Goal: Task Accomplishment & Management: Use online tool/utility

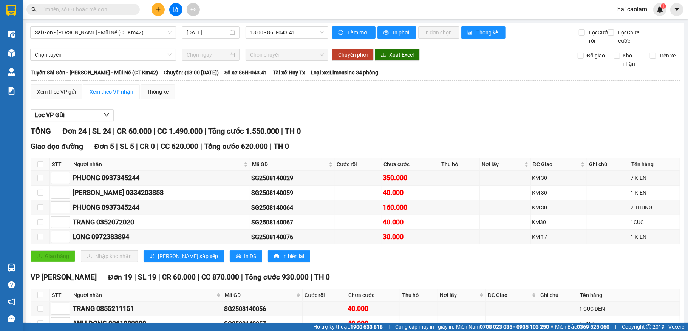
scroll to position [216, 0]
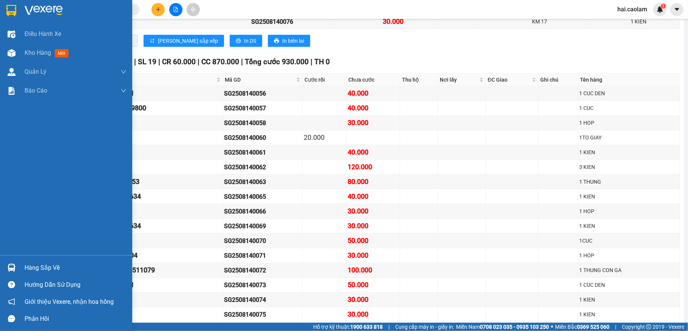
click at [11, 262] on div at bounding box center [11, 267] width 13 height 13
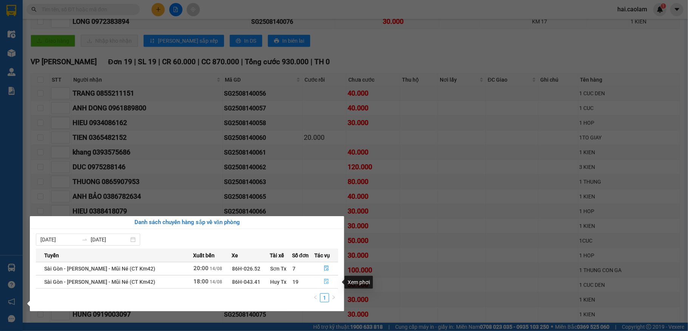
click at [327, 284] on icon "file-done" at bounding box center [326, 281] width 5 height 5
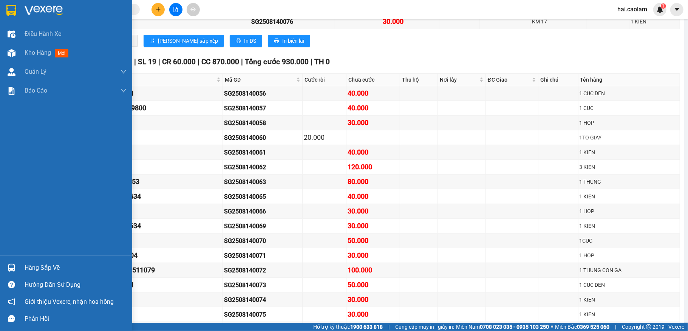
click at [19, 265] on div "Hàng sắp về" at bounding box center [66, 267] width 132 height 17
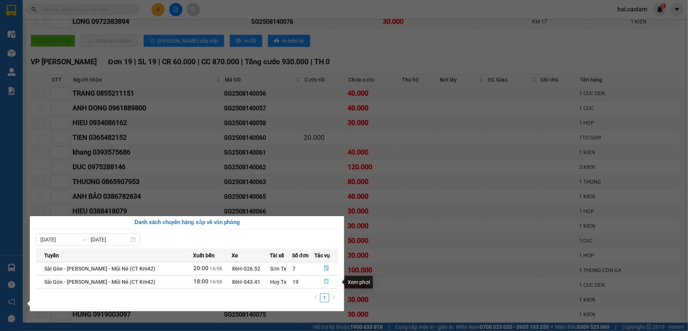
click at [324, 283] on icon "file-done" at bounding box center [326, 281] width 5 height 5
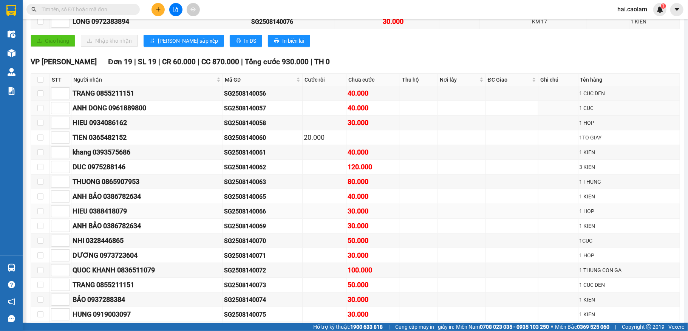
scroll to position [316, 0]
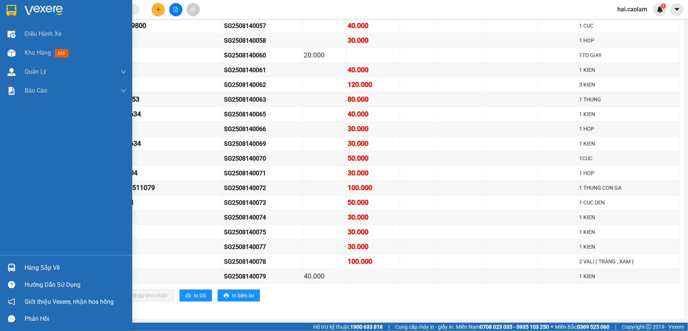
click at [76, 265] on div "Hàng sắp về" at bounding box center [76, 267] width 102 height 11
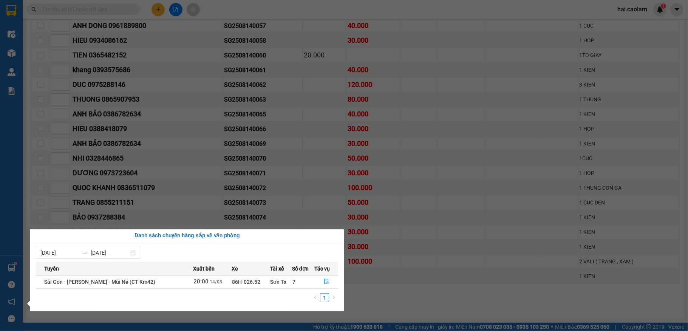
click at [180, 175] on section "Kết quả tìm kiếm ( 20 ) Bộ lọc Mã ĐH Trạng thái Món hàng Thu hộ Tổng cước Chưa …" at bounding box center [344, 165] width 688 height 331
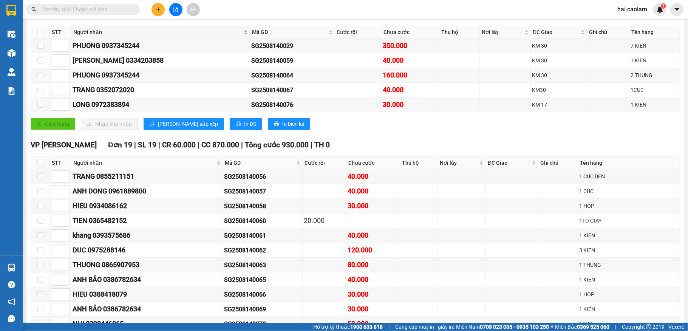
scroll to position [0, 0]
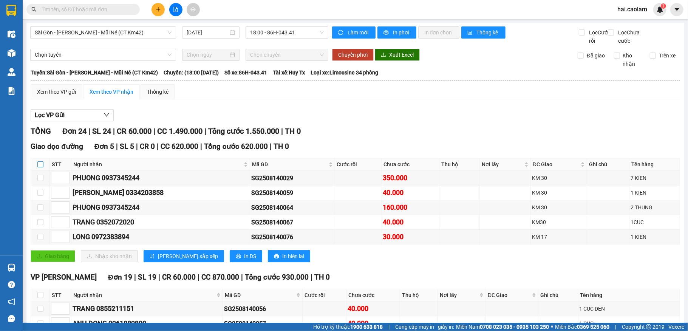
click at [38, 167] on input "checkbox" at bounding box center [40, 164] width 6 height 6
checkbox input "true"
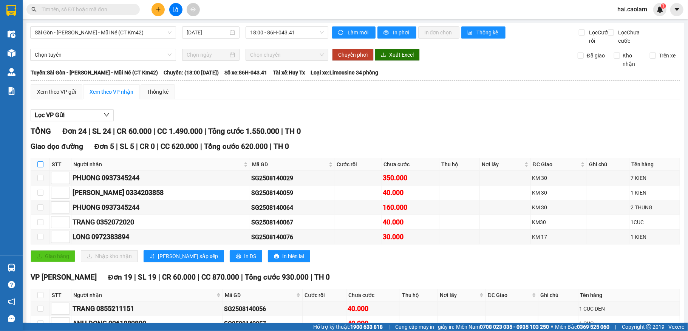
checkbox input "true"
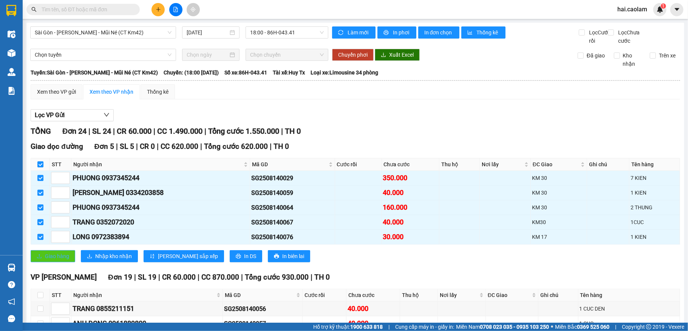
click at [45, 260] on span "Giao hàng" at bounding box center [57, 256] width 24 height 8
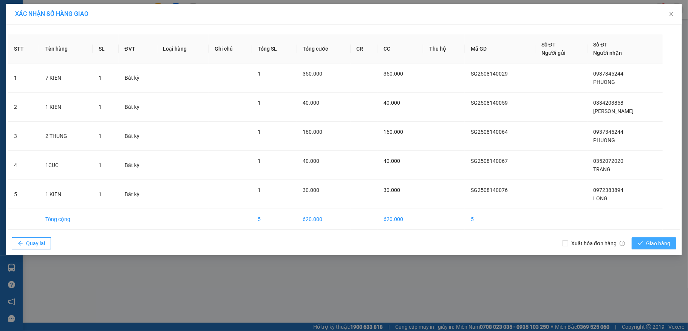
click at [660, 246] on span "Giao hàng" at bounding box center [659, 243] width 24 height 8
